Goal: Obtain resource: Obtain resource

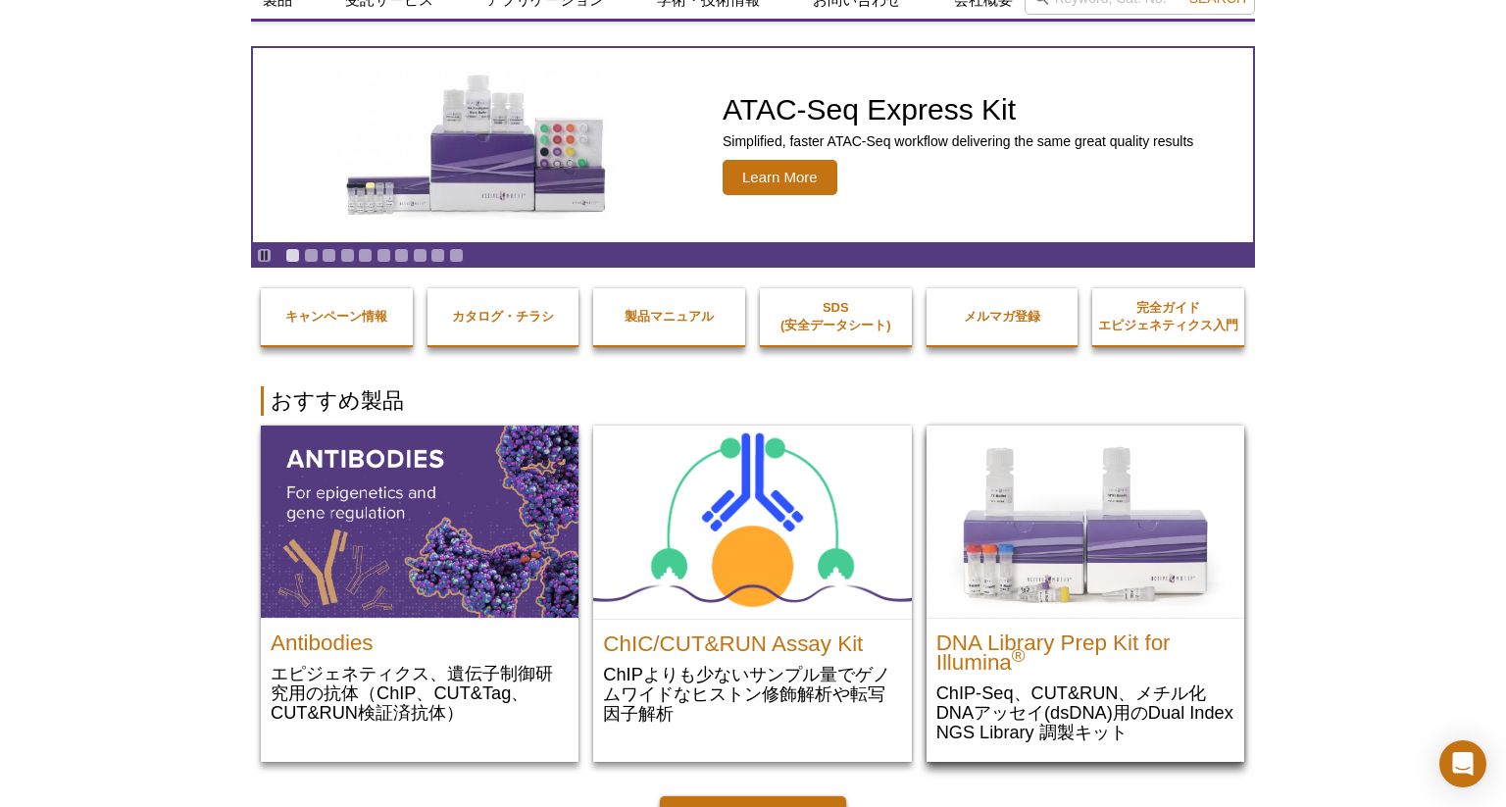
scroll to position [69, 0]
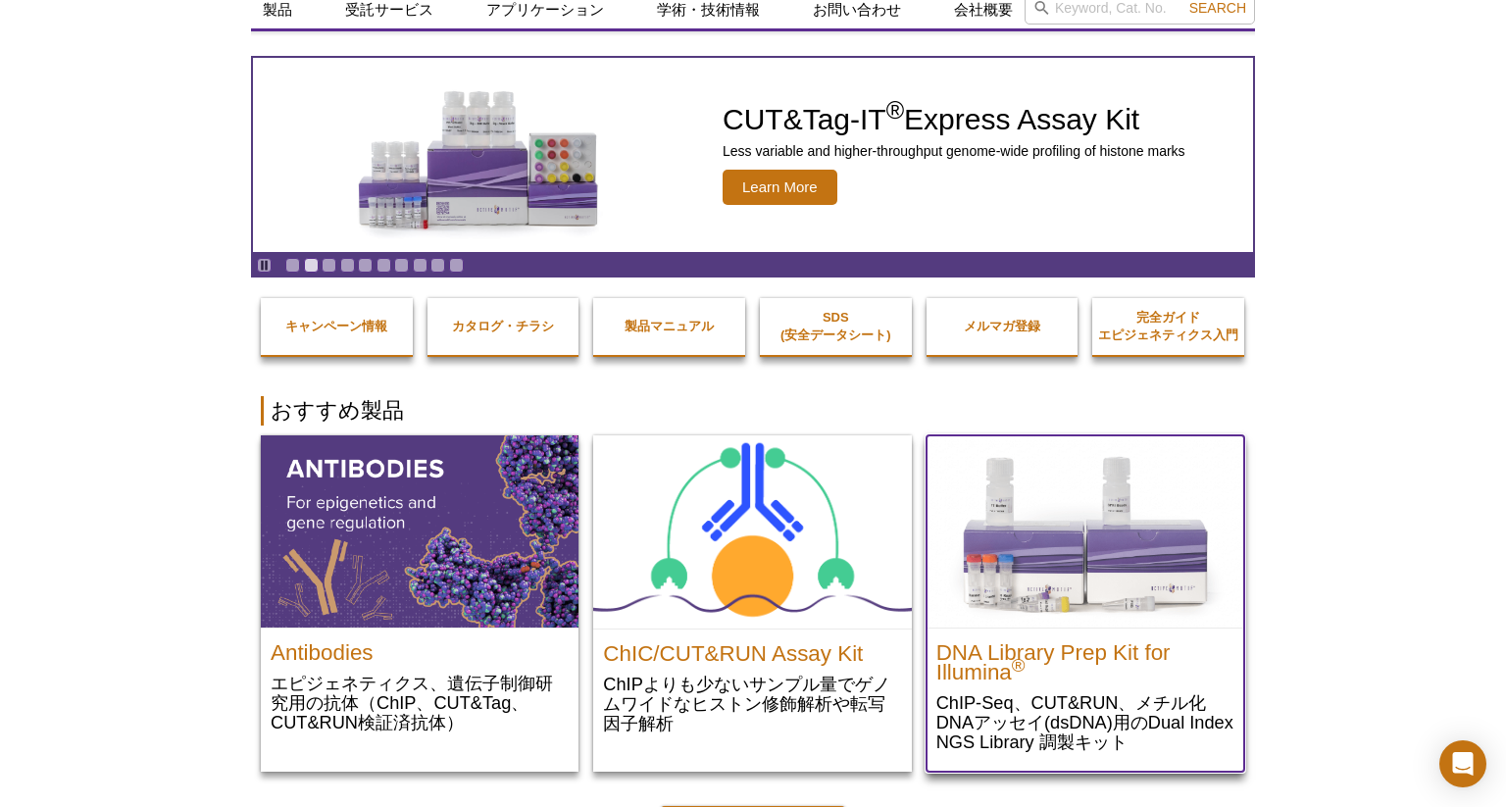
click at [1109, 580] on img at bounding box center [1085, 531] width 318 height 192
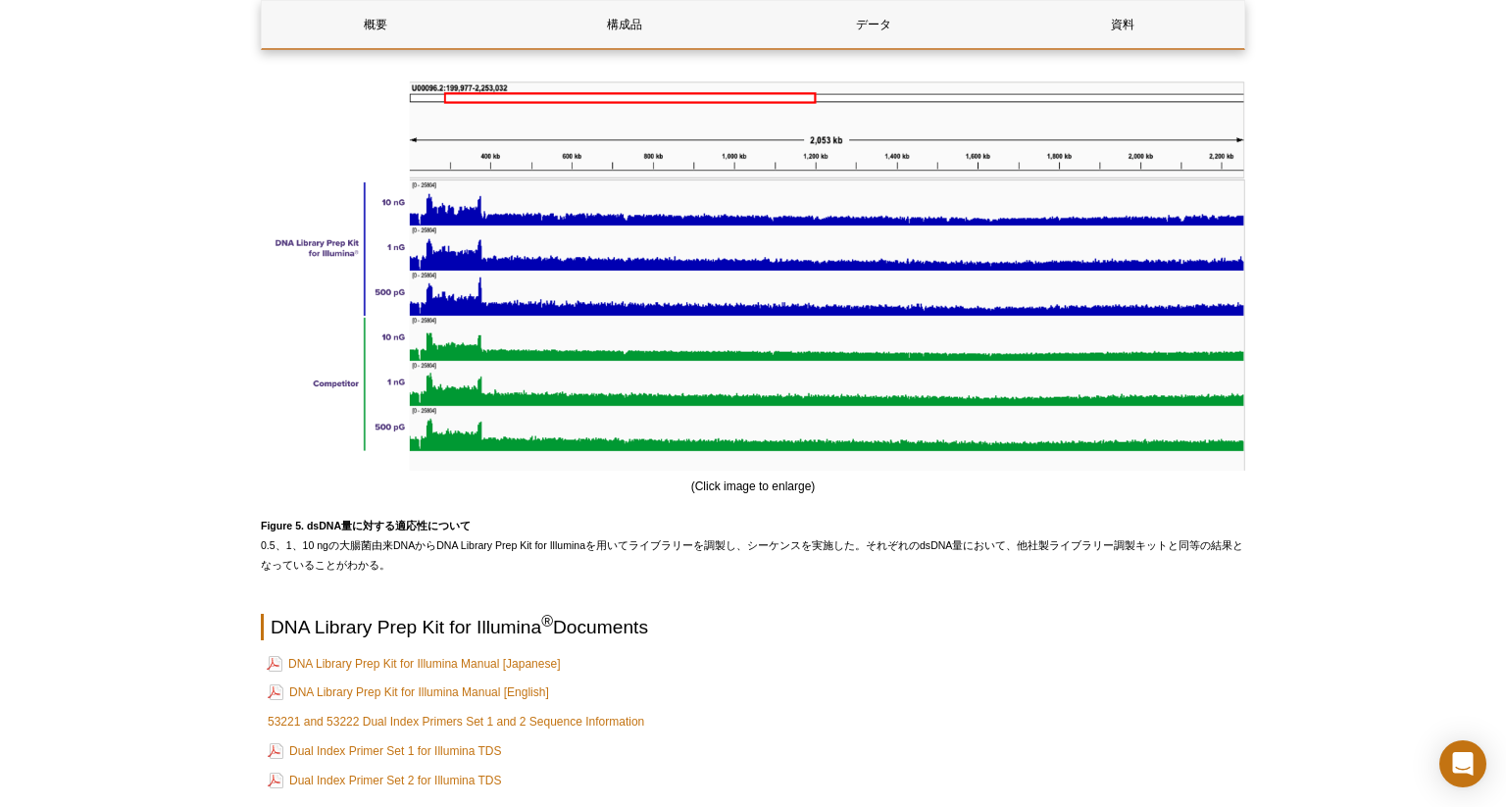
scroll to position [5195, 0]
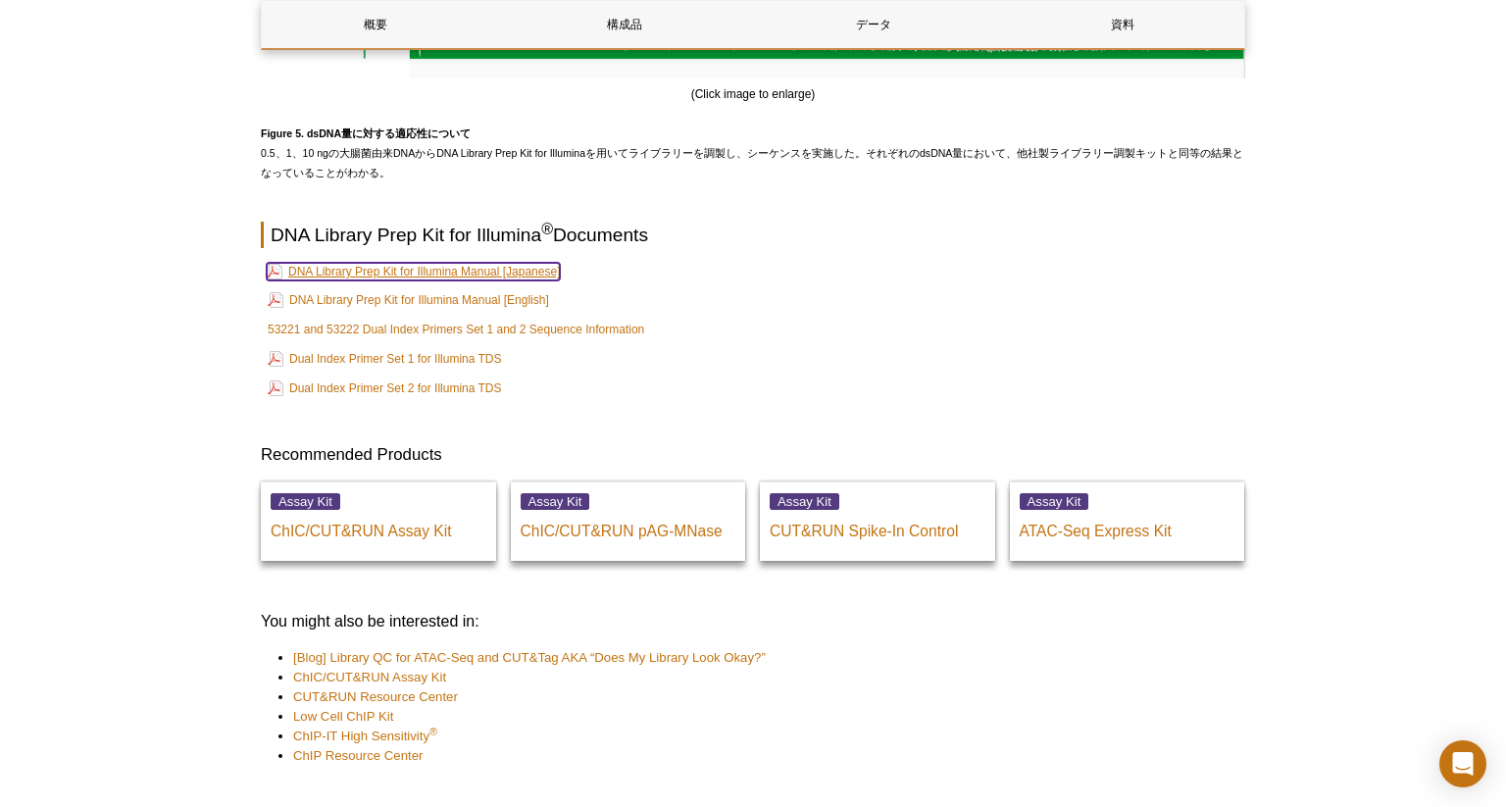
click at [541, 272] on link "DNA Library Prep Kit for Illumina Manual [Japanese]" at bounding box center [413, 272] width 293 height 18
